Goal: Find specific page/section: Find specific page/section

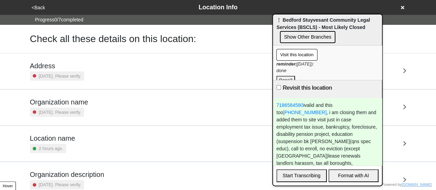
click at [309, 55] on button "Visit this location" at bounding box center [296, 55] width 41 height 12
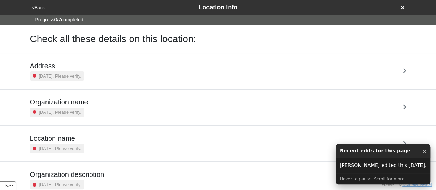
click at [423, 152] on button "×" at bounding box center [424, 151] width 5 height 9
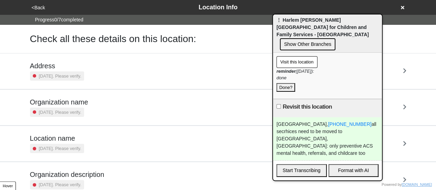
click at [305, 56] on button "Visit this location" at bounding box center [296, 62] width 41 height 12
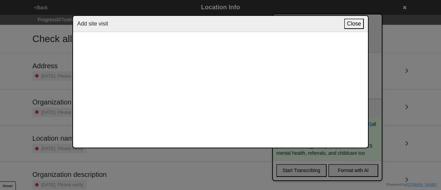
click at [344, 26] on button "Close" at bounding box center [354, 24] width 20 height 10
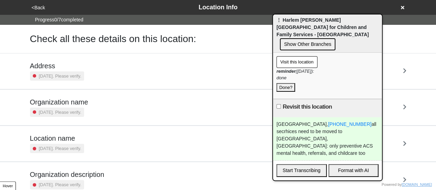
click at [293, 56] on button "Visit this location" at bounding box center [296, 62] width 41 height 12
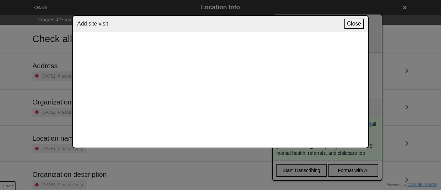
click at [353, 26] on button "Close" at bounding box center [354, 24] width 20 height 10
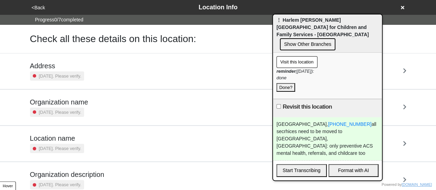
click at [295, 56] on button "Visit this location" at bounding box center [296, 62] width 41 height 12
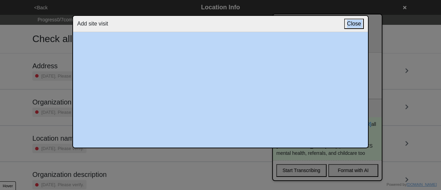
click at [328, 26] on div "Add site visit Close" at bounding box center [220, 24] width 295 height 16
